Goal: Information Seeking & Learning: Learn about a topic

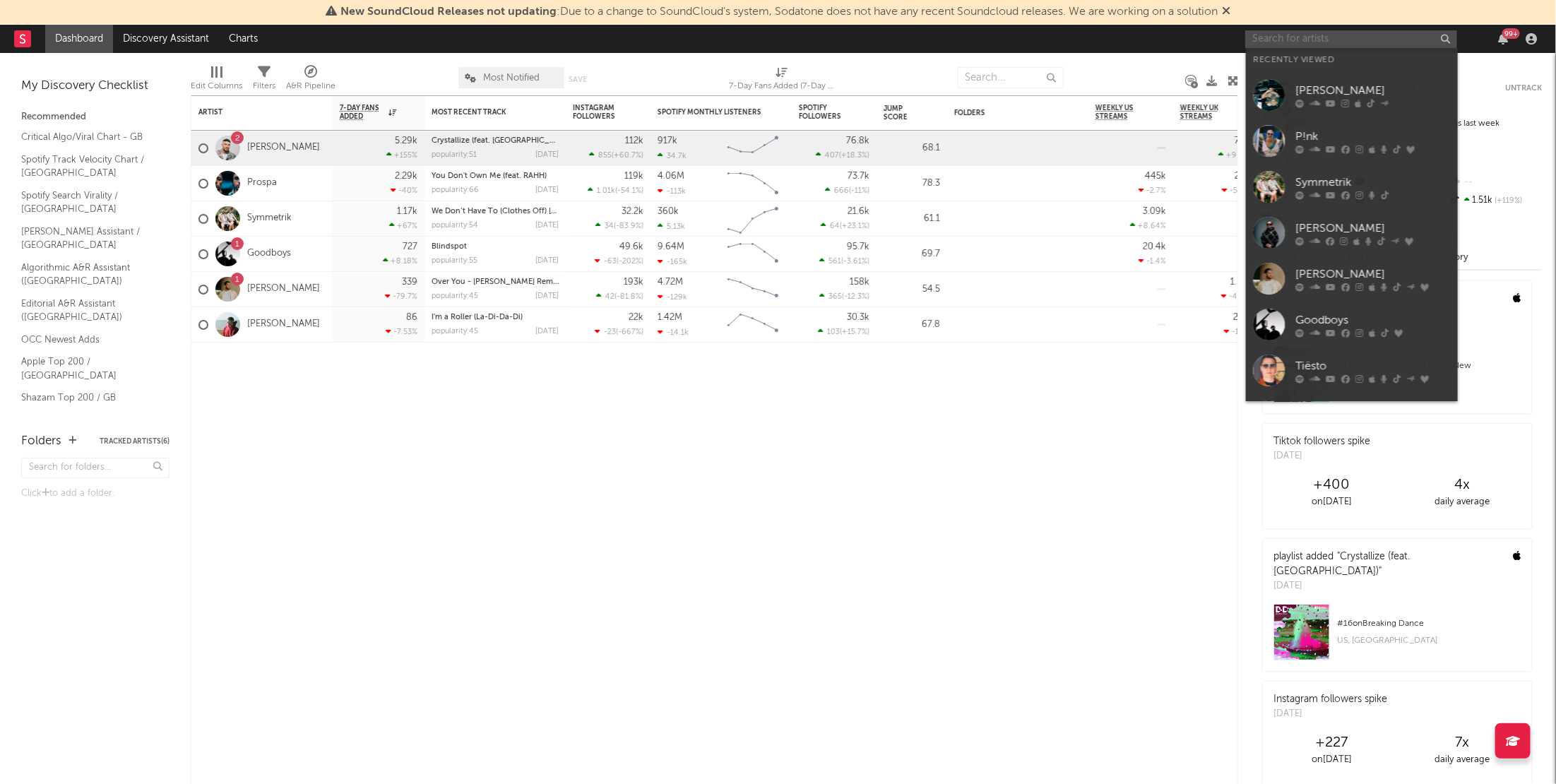
click at [1398, 40] on input "text" at bounding box center [1352, 39] width 212 height 18
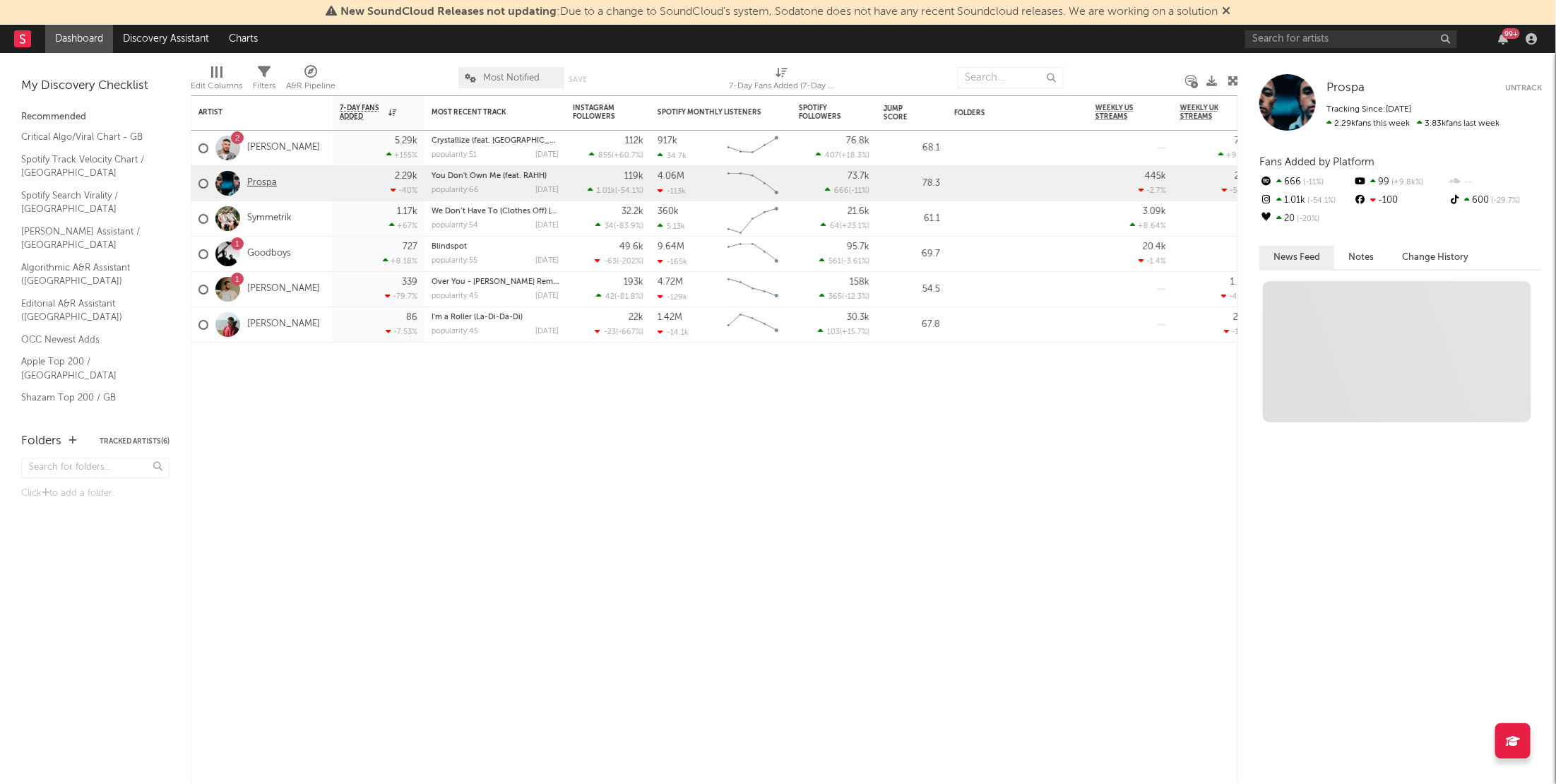
click at [267, 181] on link "Prospa" at bounding box center [262, 182] width 30 height 12
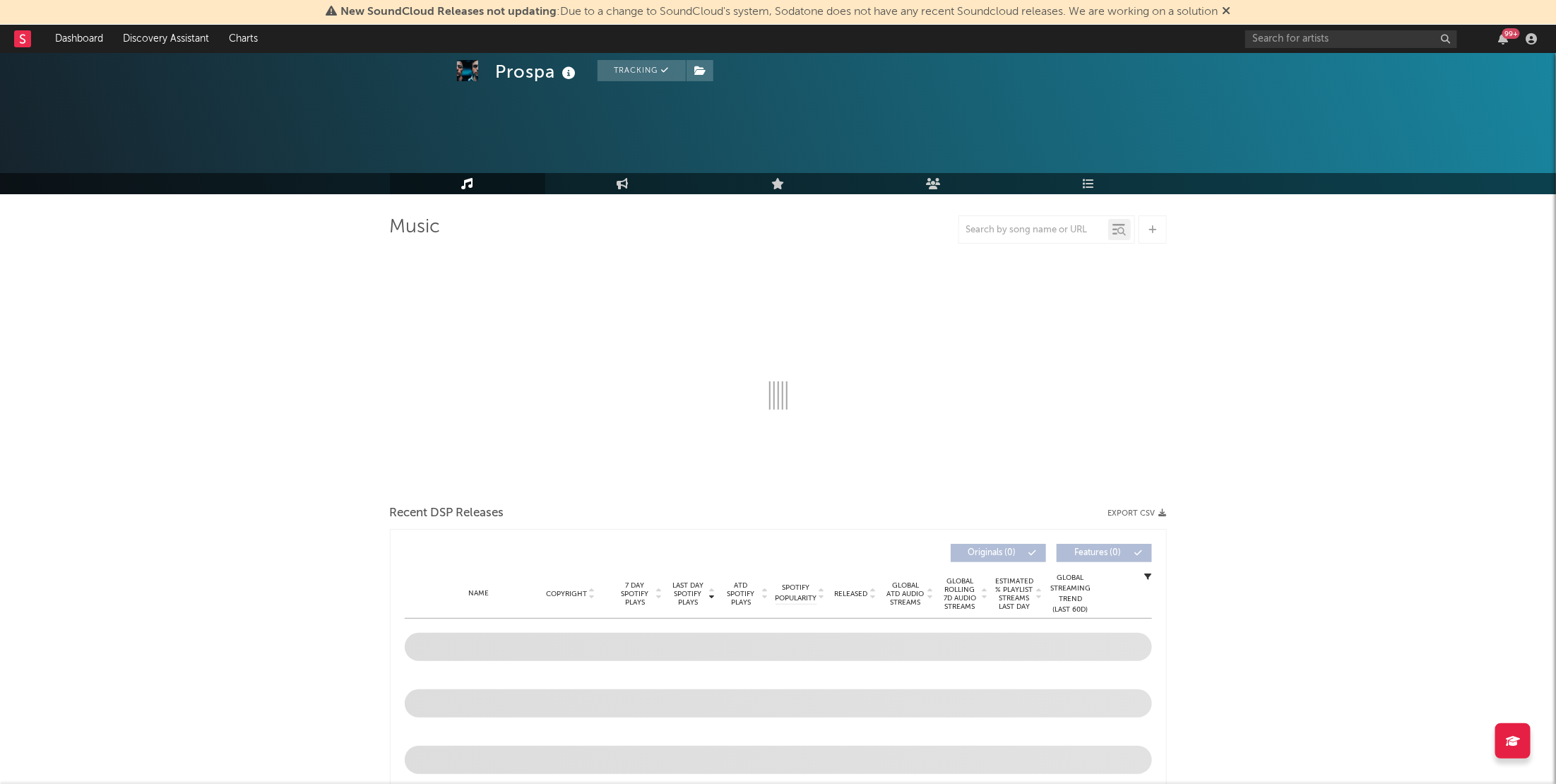
scroll to position [94, 0]
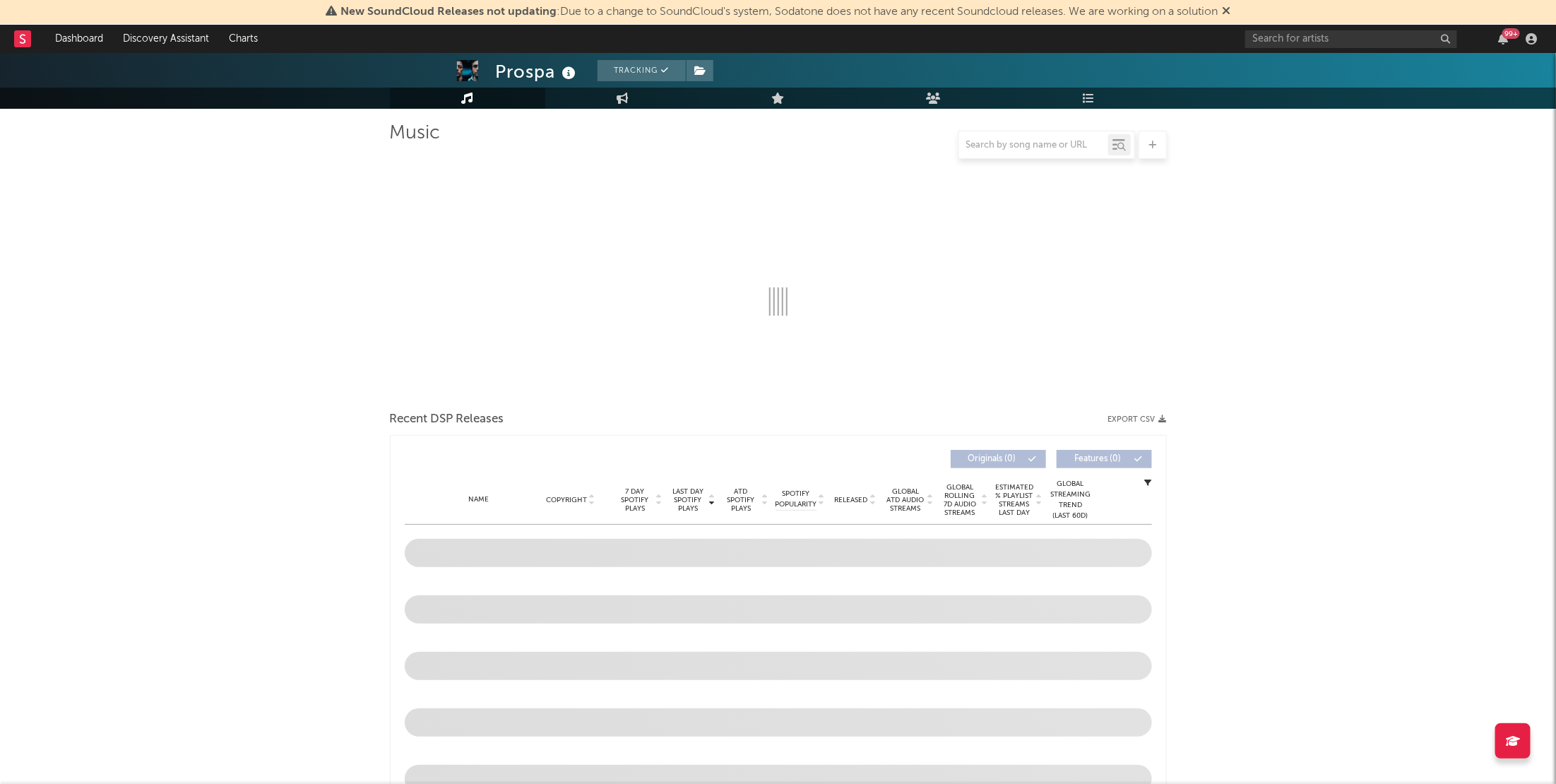
select select "6m"
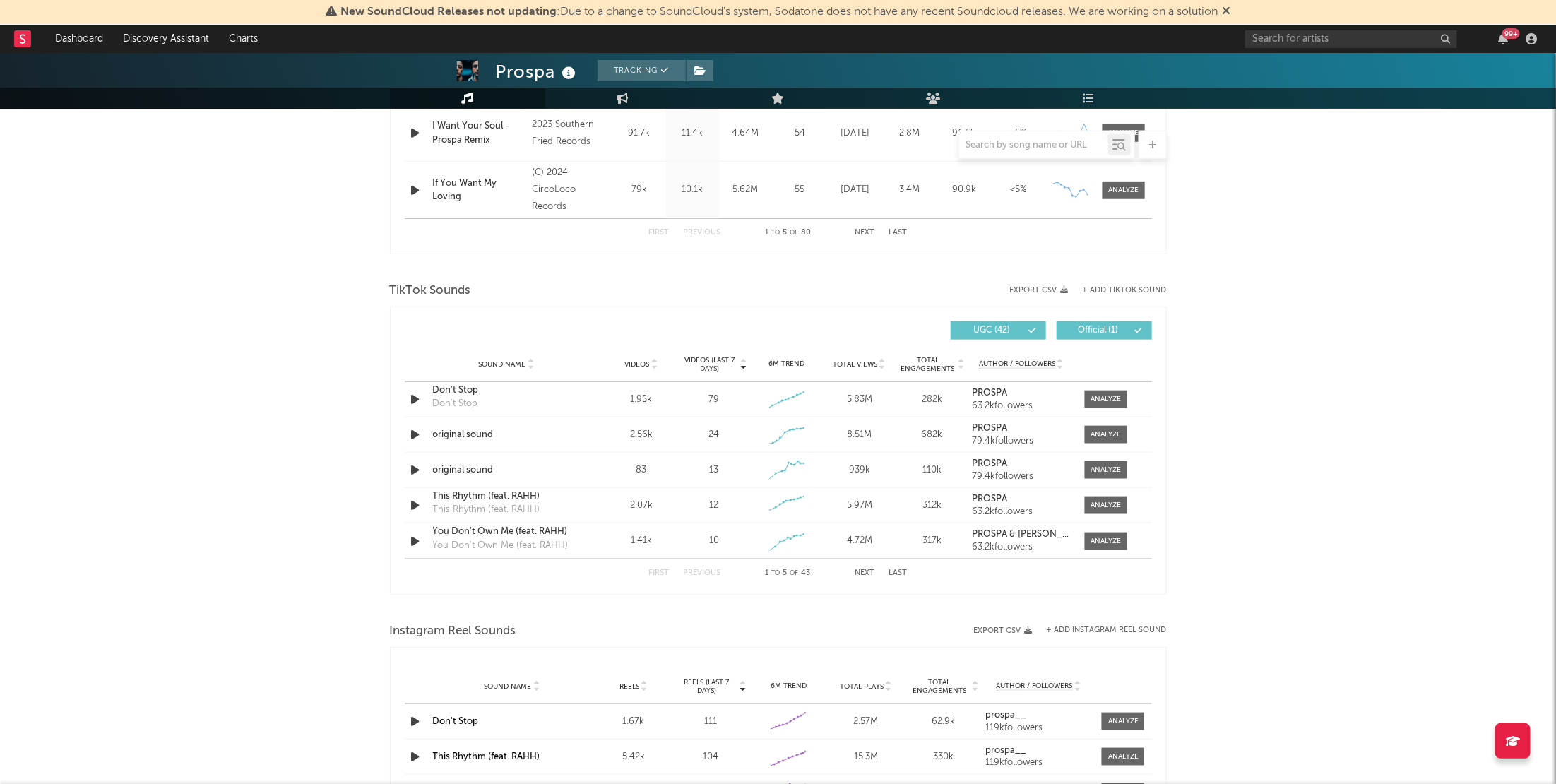
scroll to position [1087, 0]
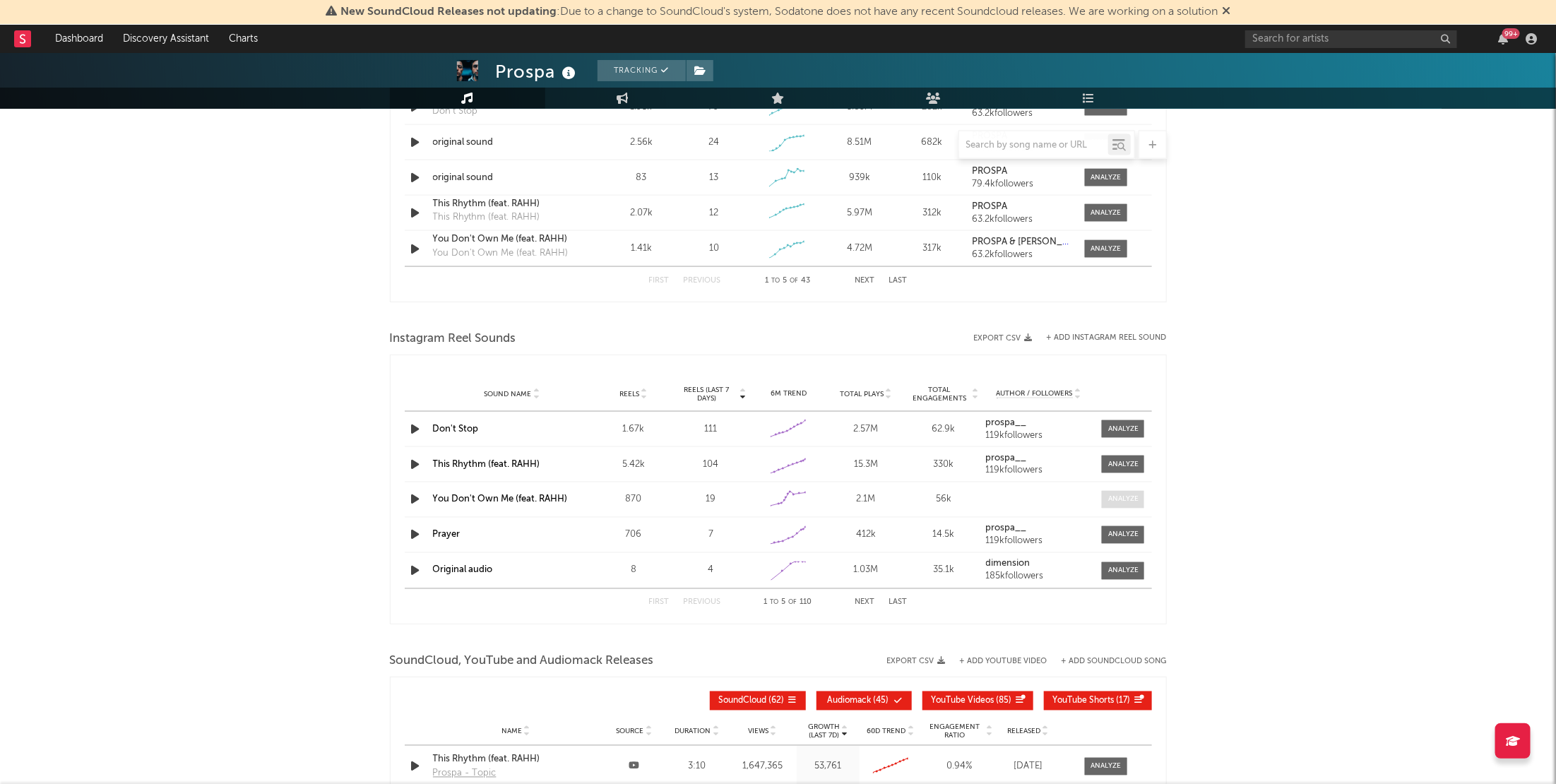
click at [1126, 498] on div at bounding box center [1123, 500] width 30 height 11
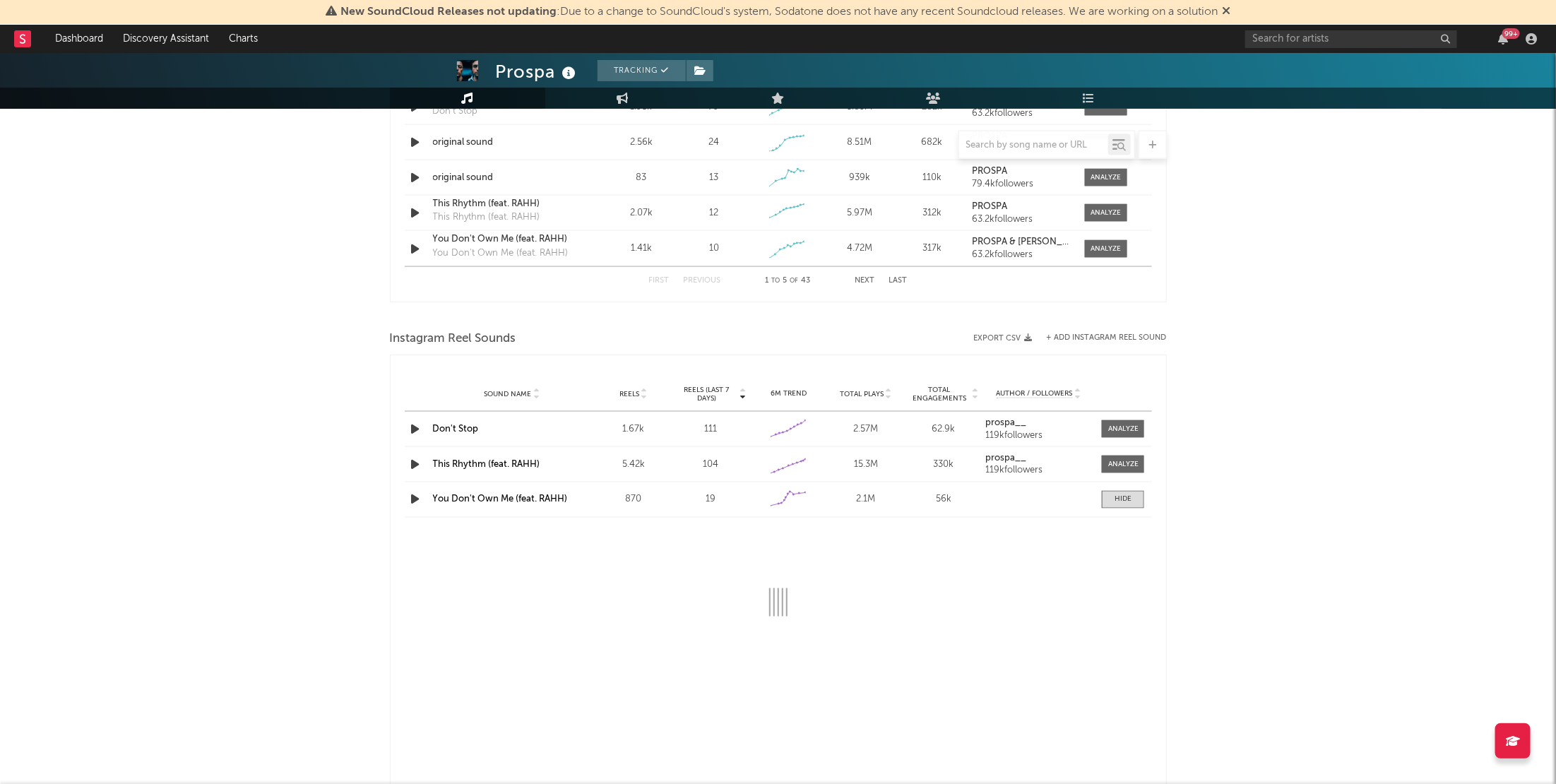
select select "1w"
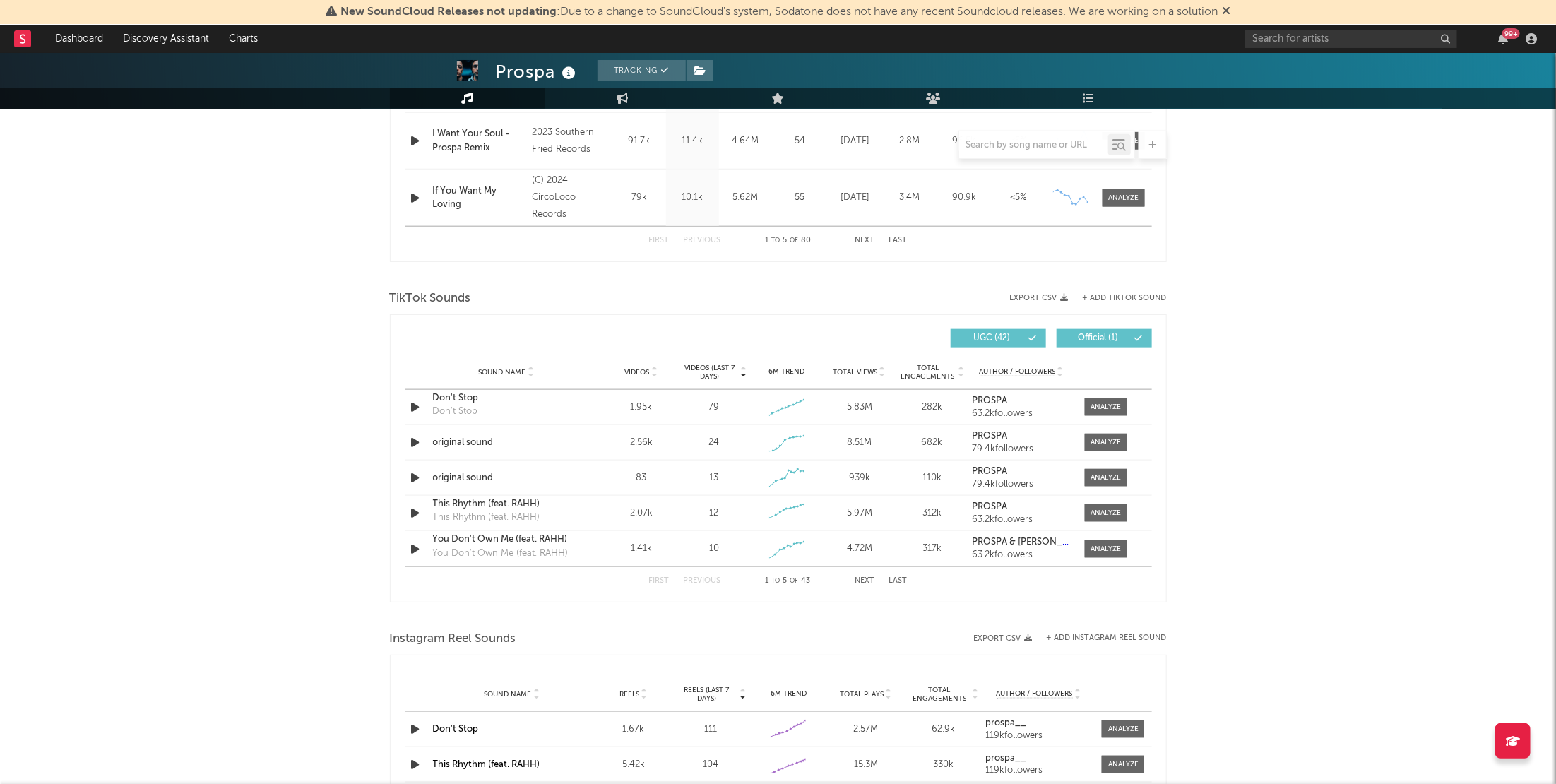
scroll to position [681, 0]
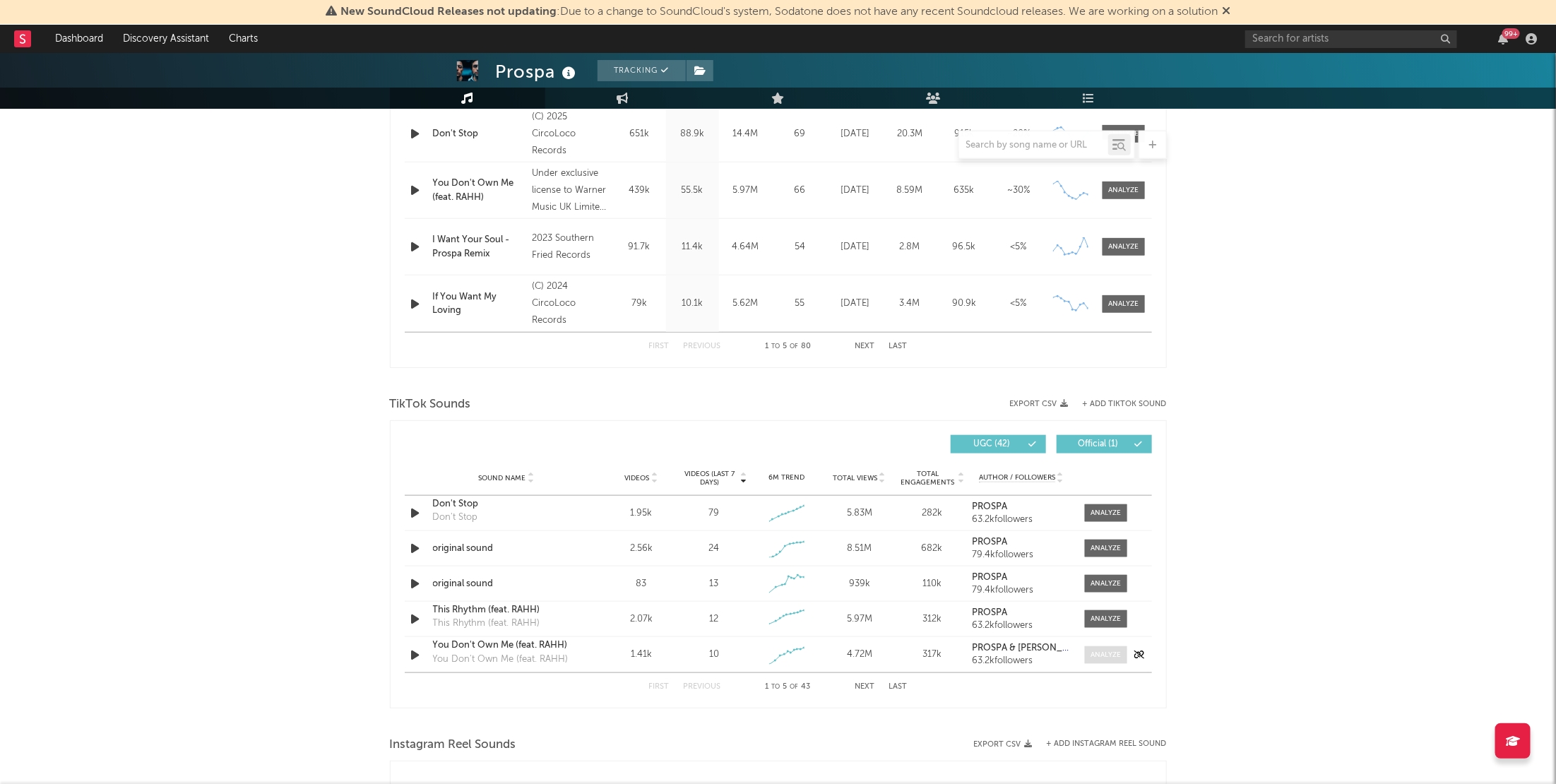
click at [1102, 650] on div at bounding box center [1105, 655] width 30 height 11
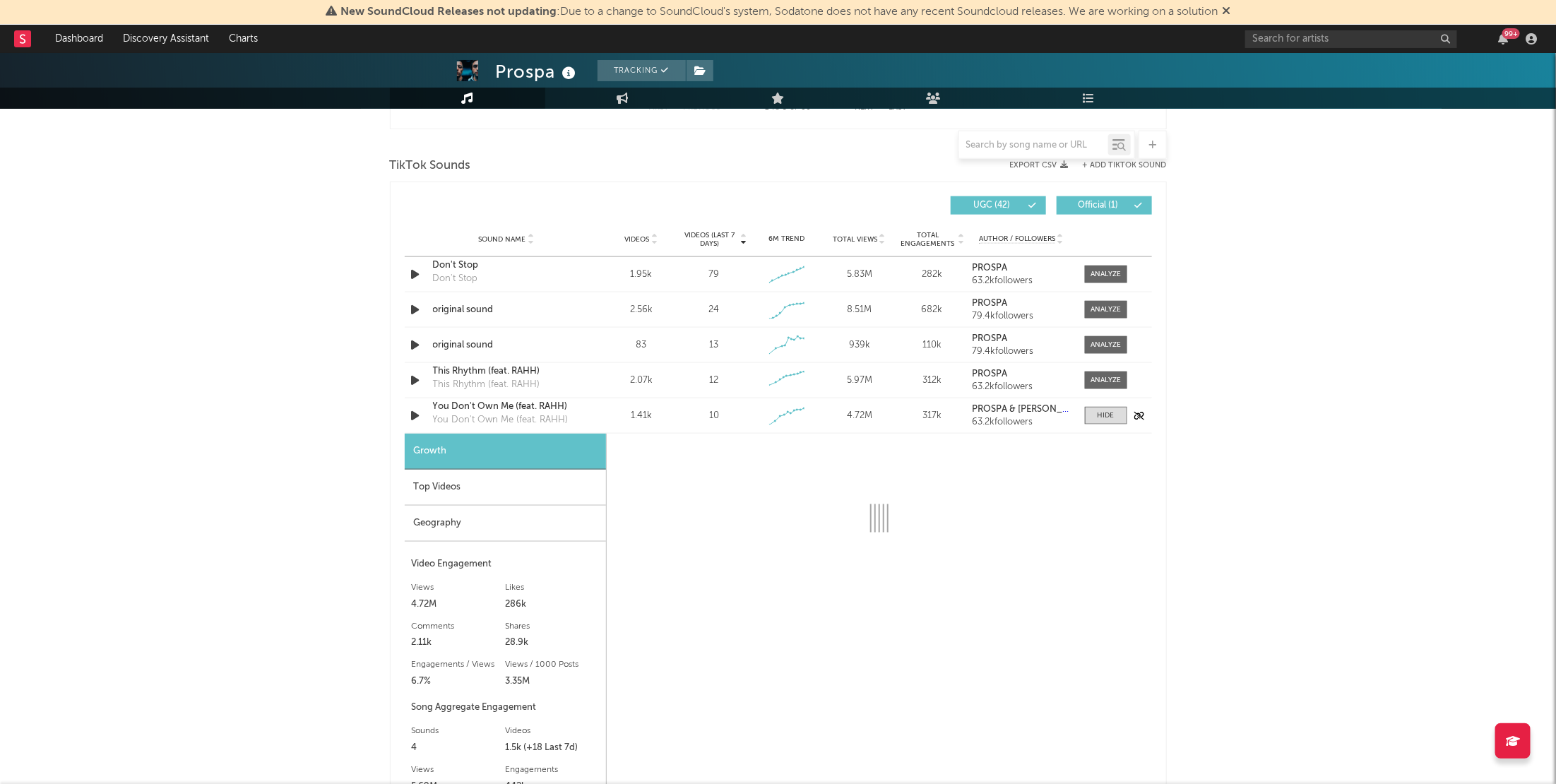
select select "1w"
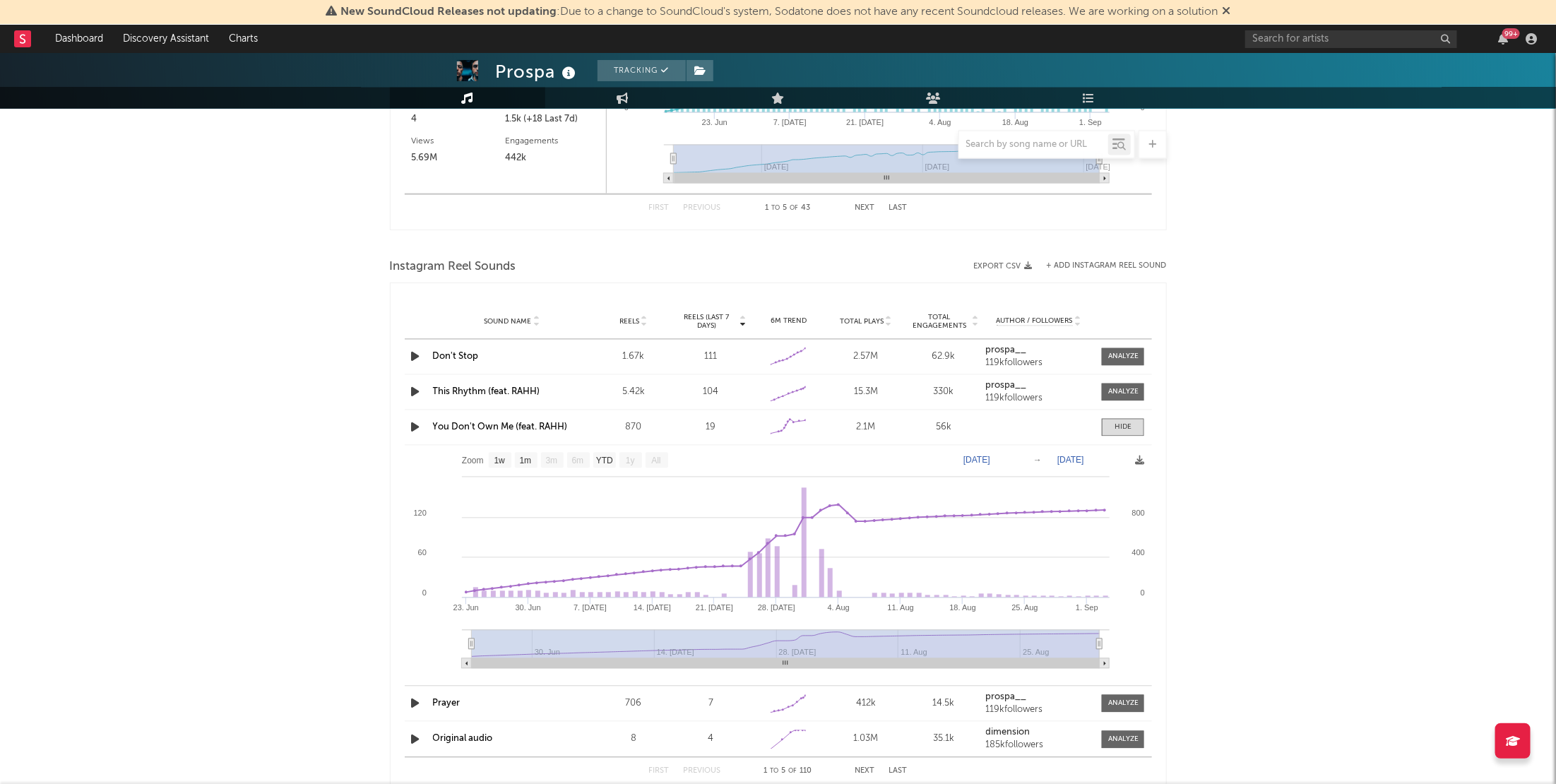
scroll to position [1549, 0]
click at [507, 429] on link "You Don't Own Me (feat. RAHH)" at bounding box center [500, 427] width 135 height 9
